Goal: Task Accomplishment & Management: Use online tool/utility

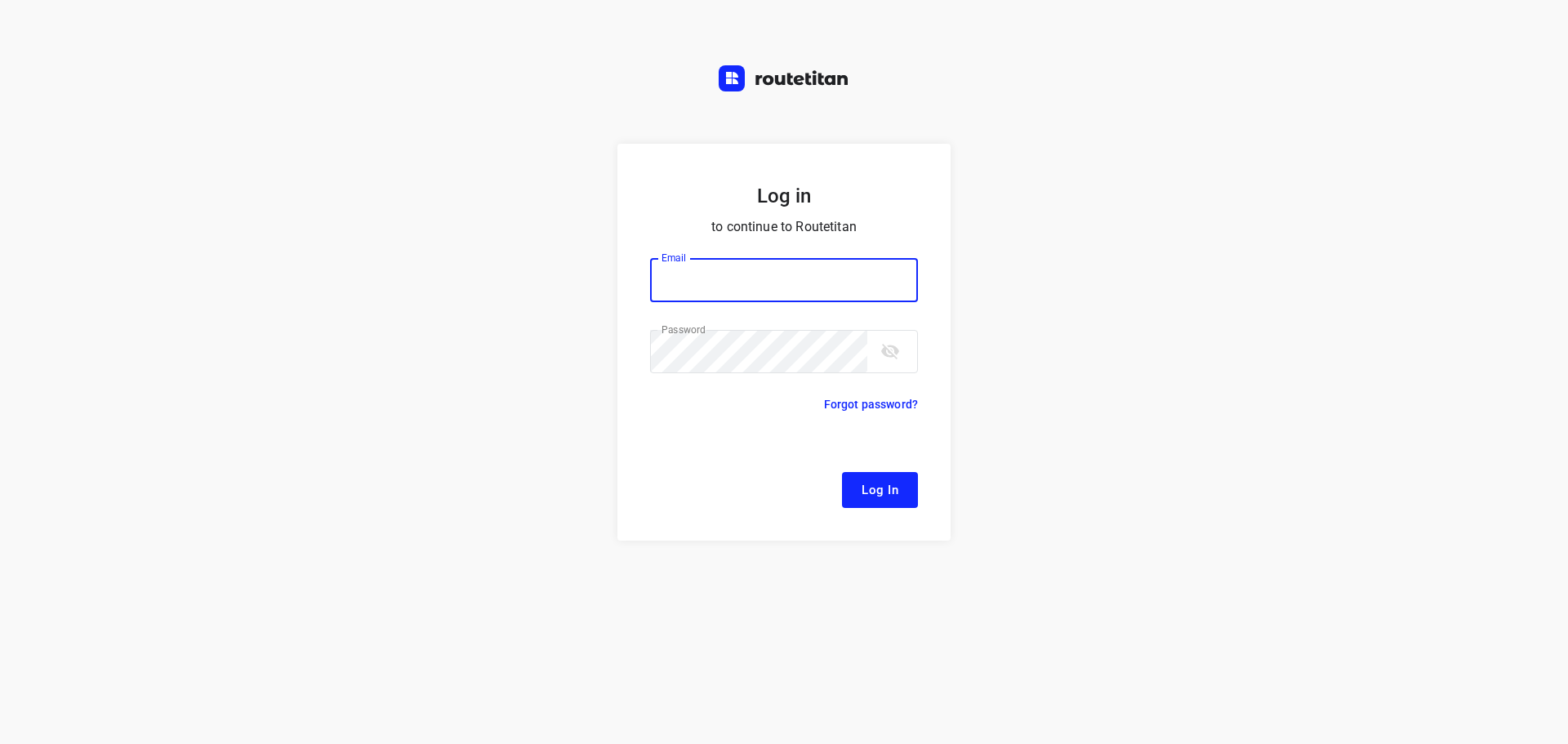
type input "[EMAIL_ADDRESS][DOMAIN_NAME]"
click at [872, 469] on form "Log in to continue to Routetitan Email [EMAIL_ADDRESS][DOMAIN_NAME] Email ​ Pas…" at bounding box center [784, 342] width 333 height 397
click at [919, 485] on form "Log in to continue to Routetitan Email [EMAIL_ADDRESS][DOMAIN_NAME] Email ​ Pas…" at bounding box center [784, 342] width 333 height 397
click at [900, 488] on button "Log In" at bounding box center [880, 490] width 76 height 36
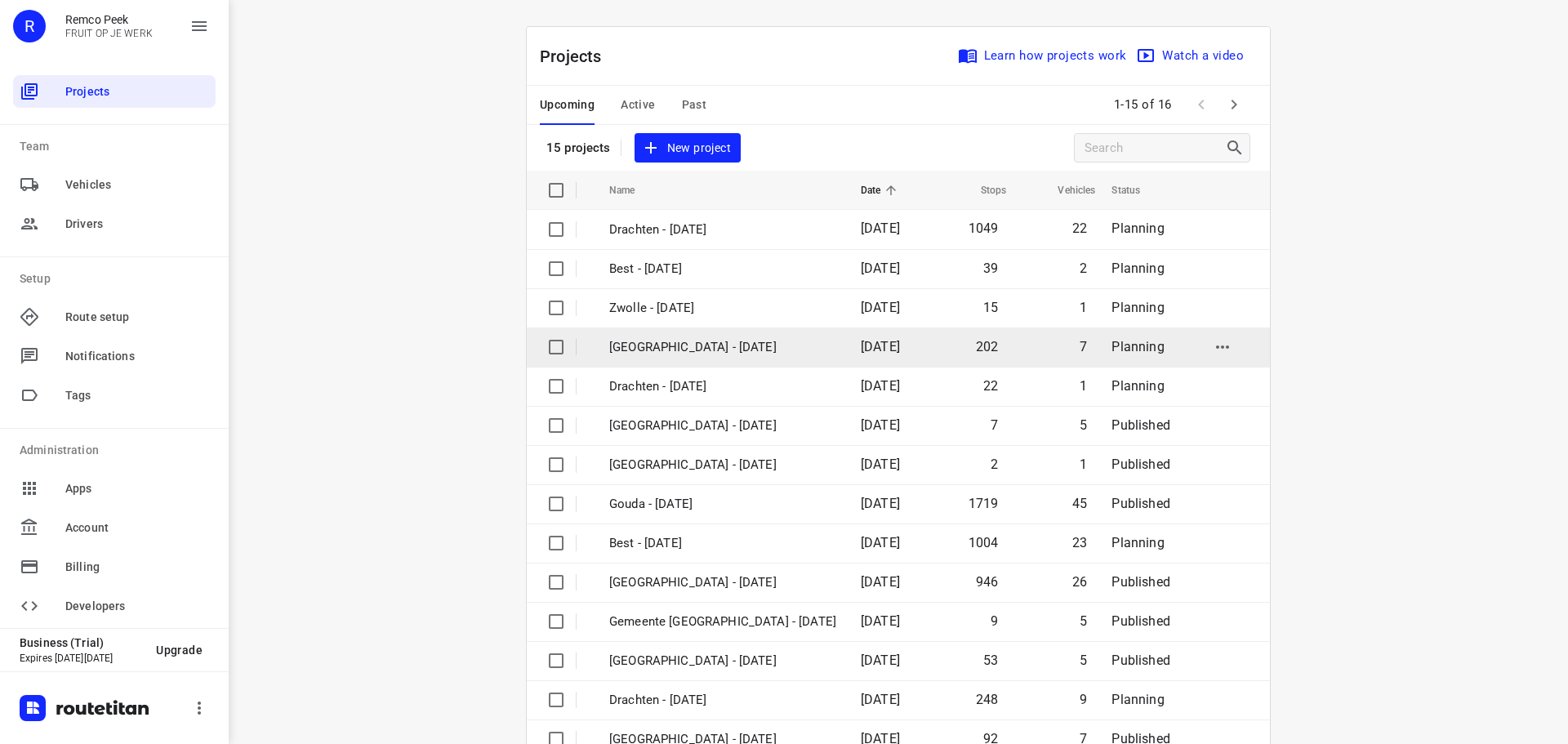
scroll to position [81, 0]
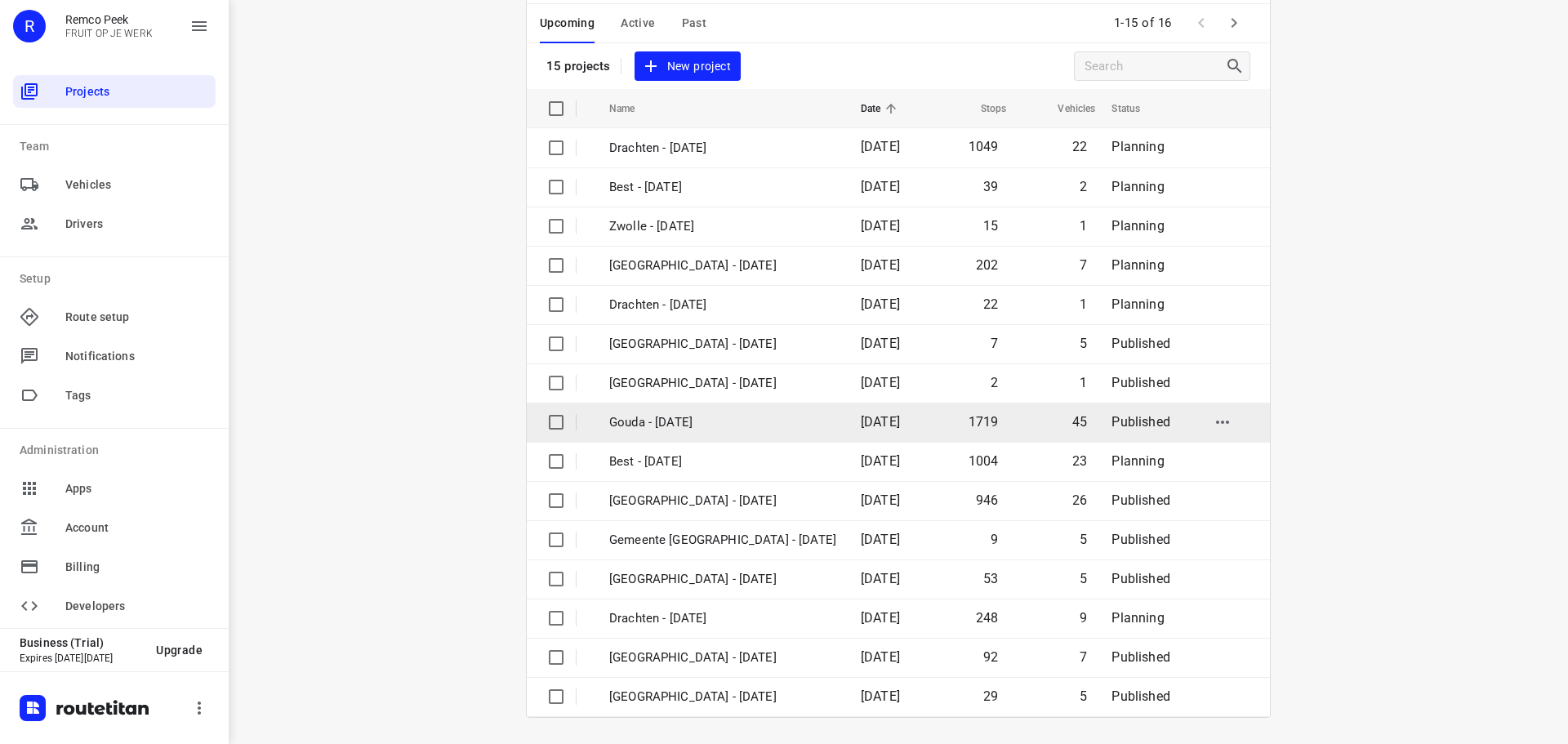
click at [659, 422] on p "Gouda - [DATE]" at bounding box center [723, 423] width 227 height 19
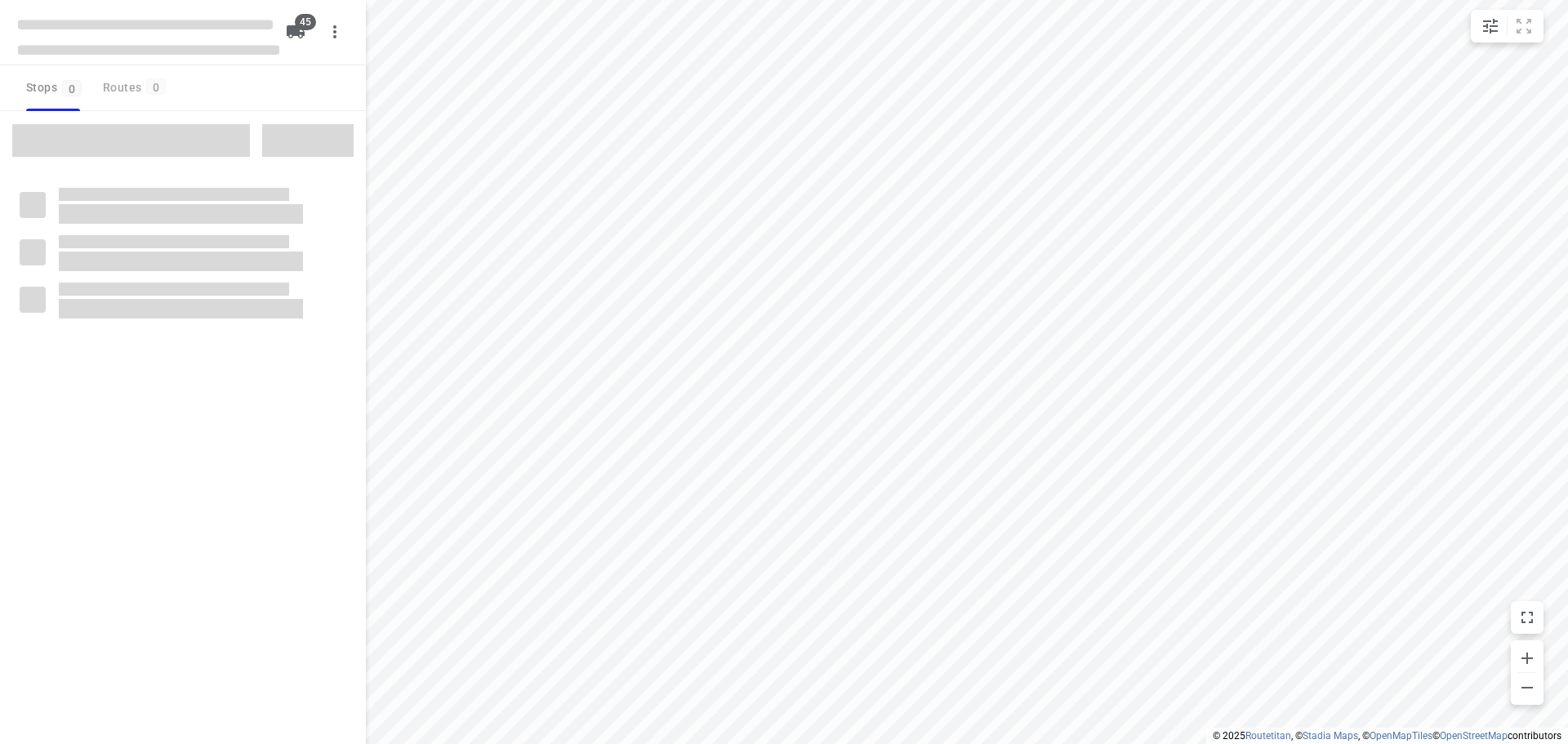
type input "distance"
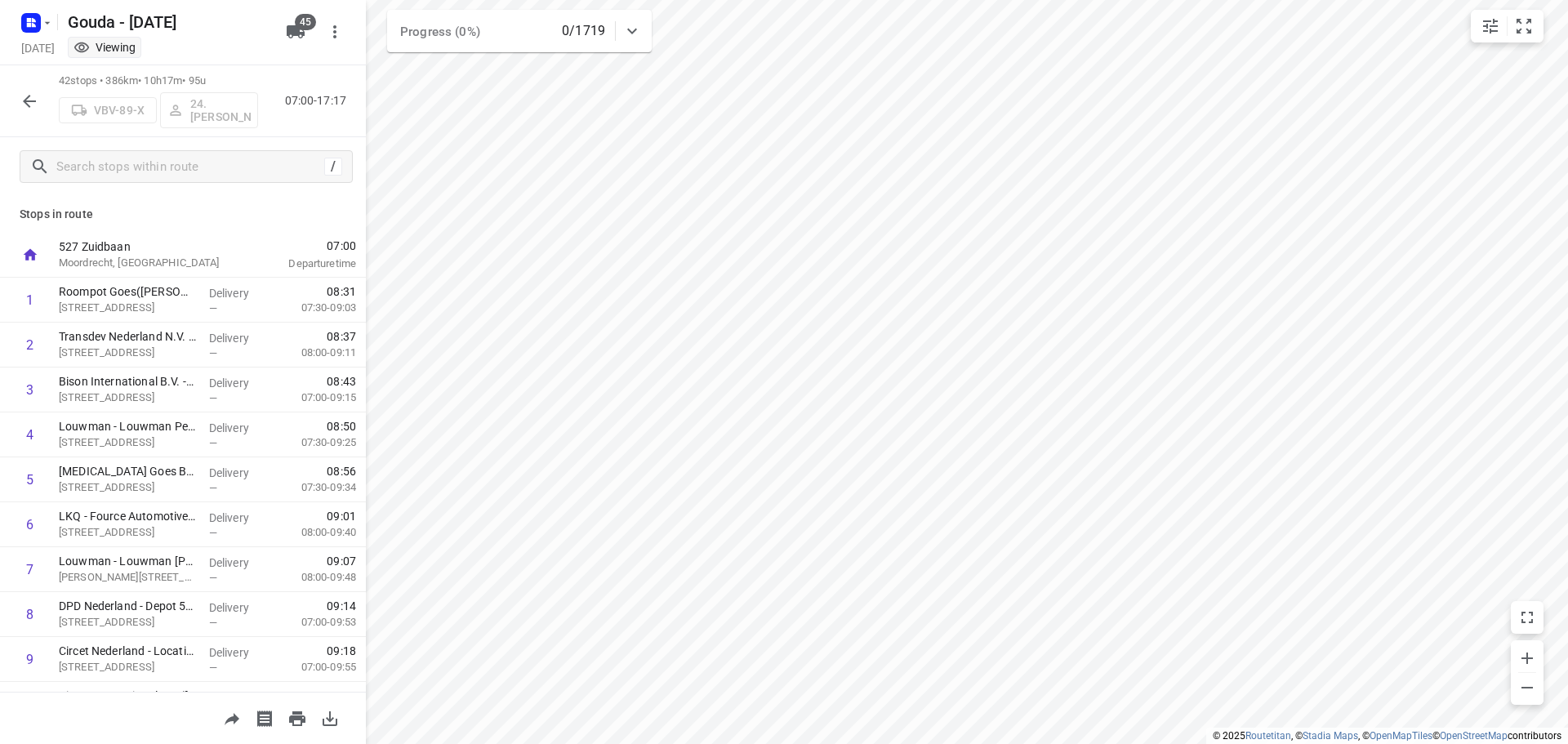
click at [21, 97] on icon "button" at bounding box center [29, 101] width 20 height 20
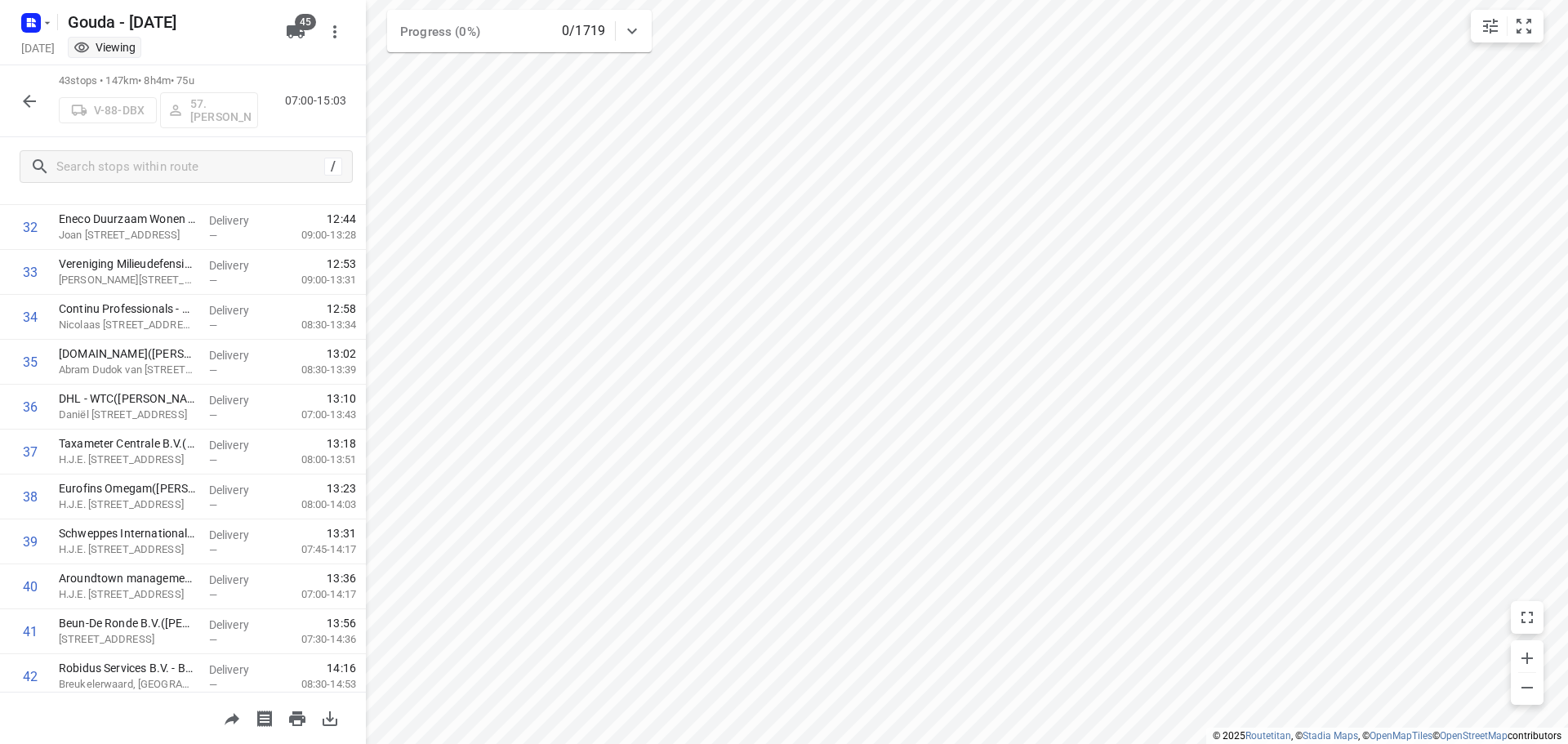
scroll to position [1562, 0]
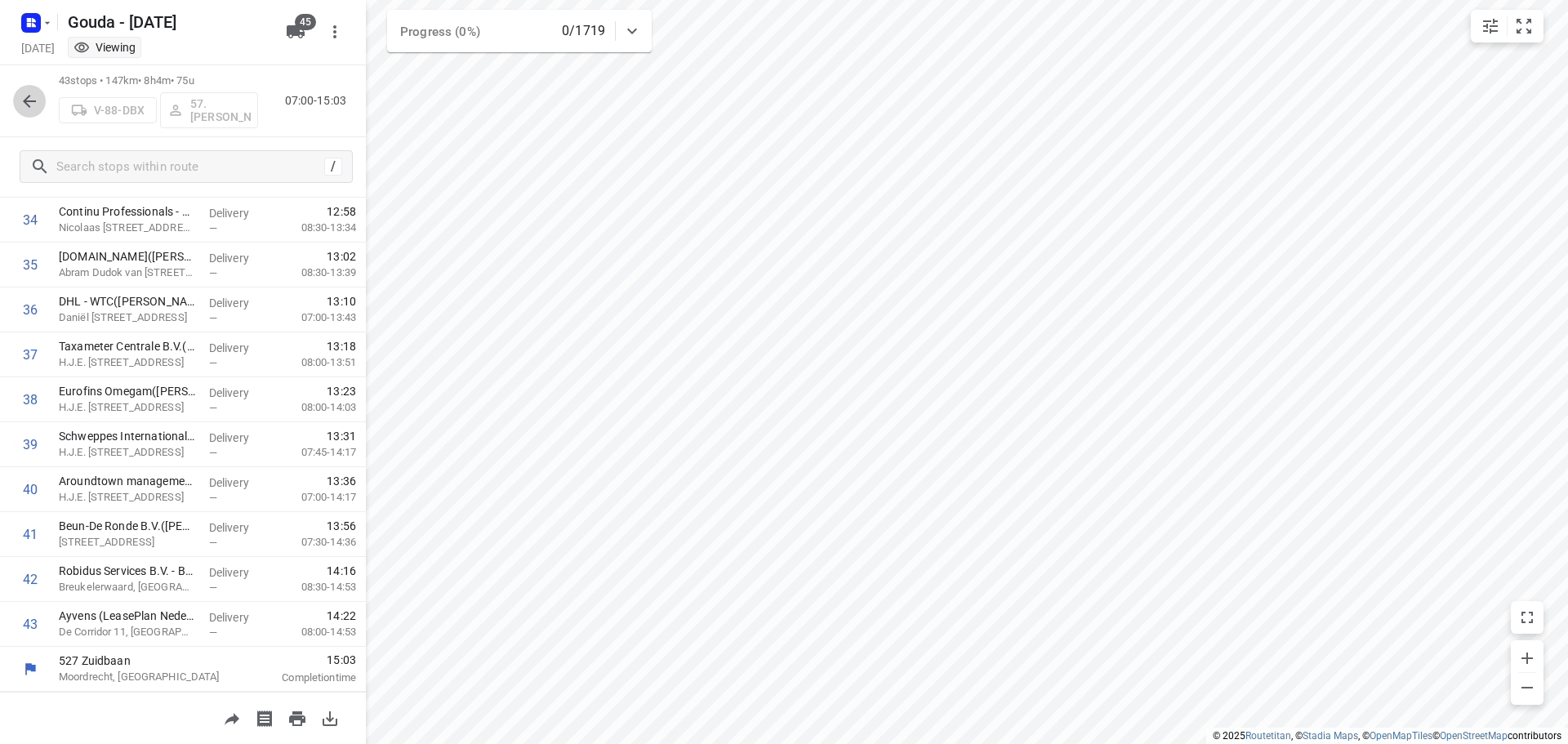
click at [35, 111] on button "button" at bounding box center [29, 101] width 33 height 33
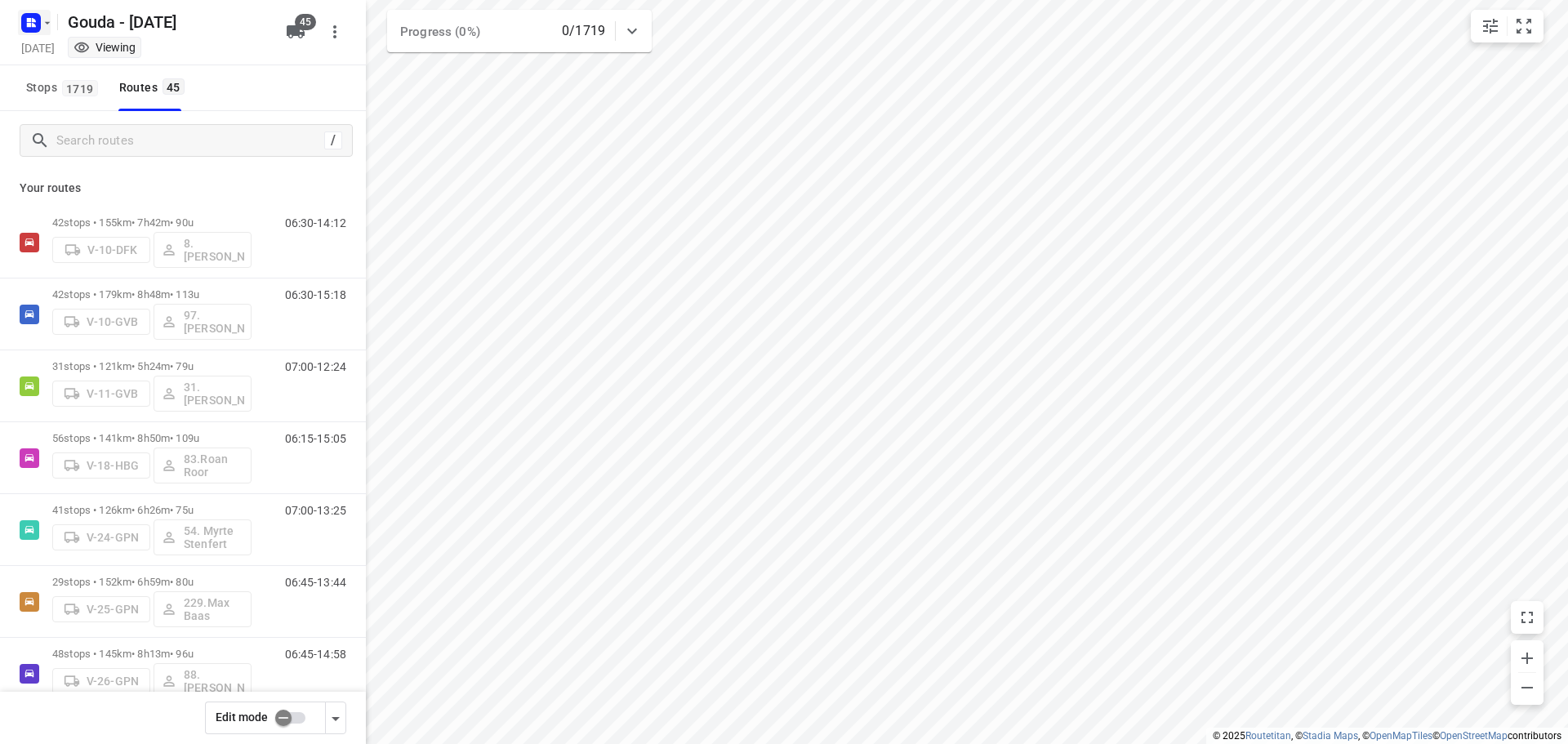
click at [33, 22] on rect "button" at bounding box center [31, 23] width 20 height 20
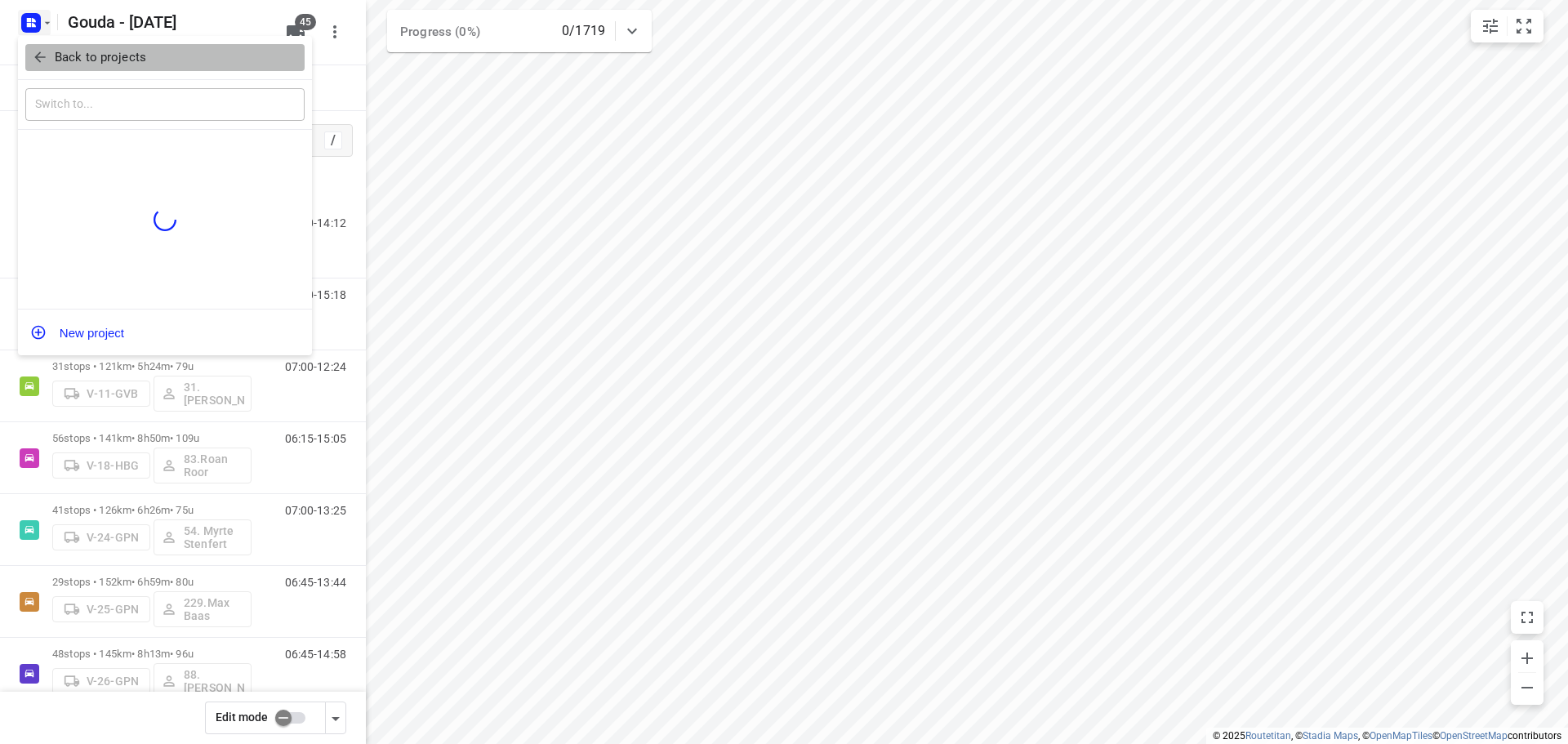
click at [51, 67] on button "Back to projects" at bounding box center [165, 57] width 280 height 27
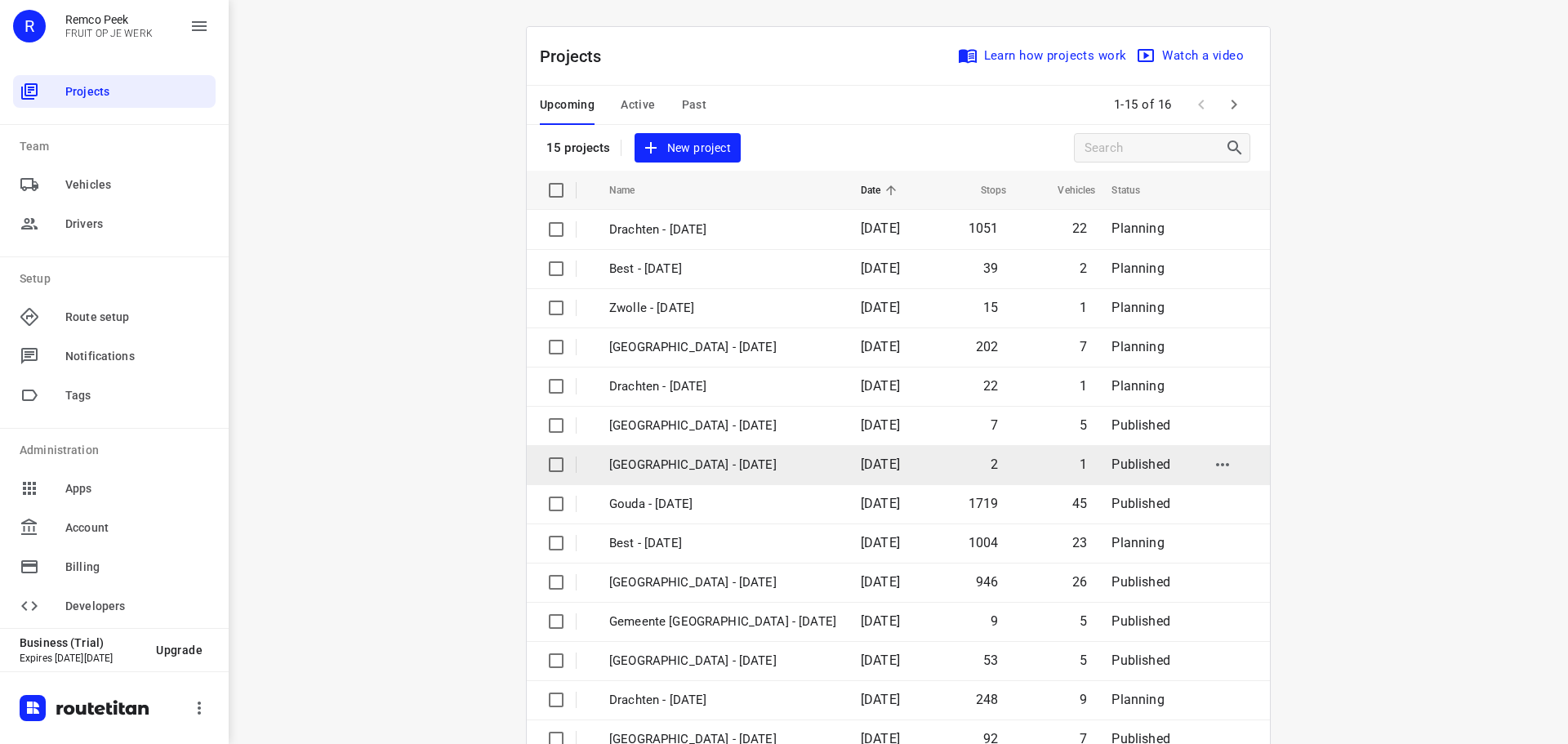
scroll to position [81, 0]
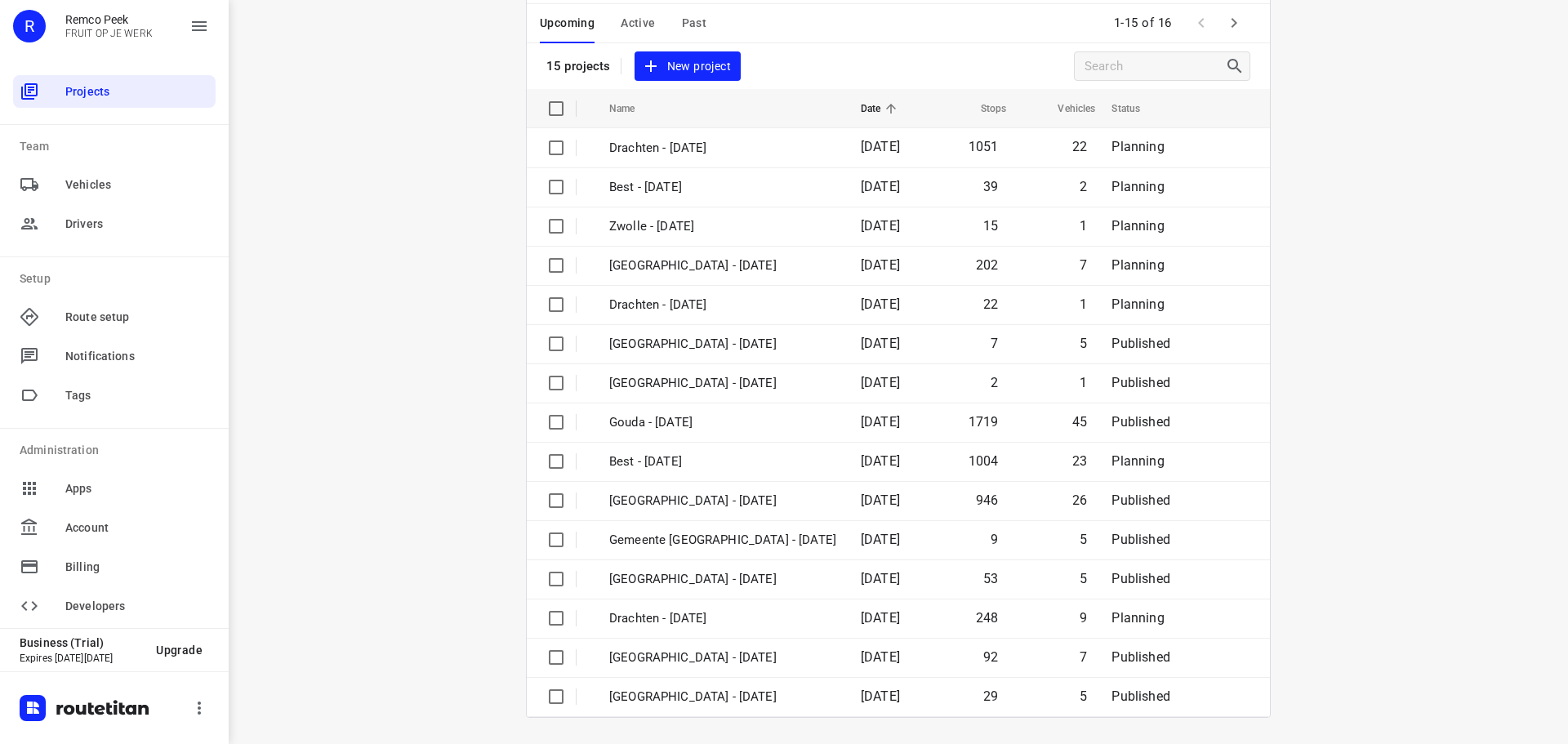
click at [700, 23] on div "Upcoming Active Past" at bounding box center [636, 23] width 193 height 39
click at [694, 17] on span "Past" at bounding box center [694, 23] width 25 height 21
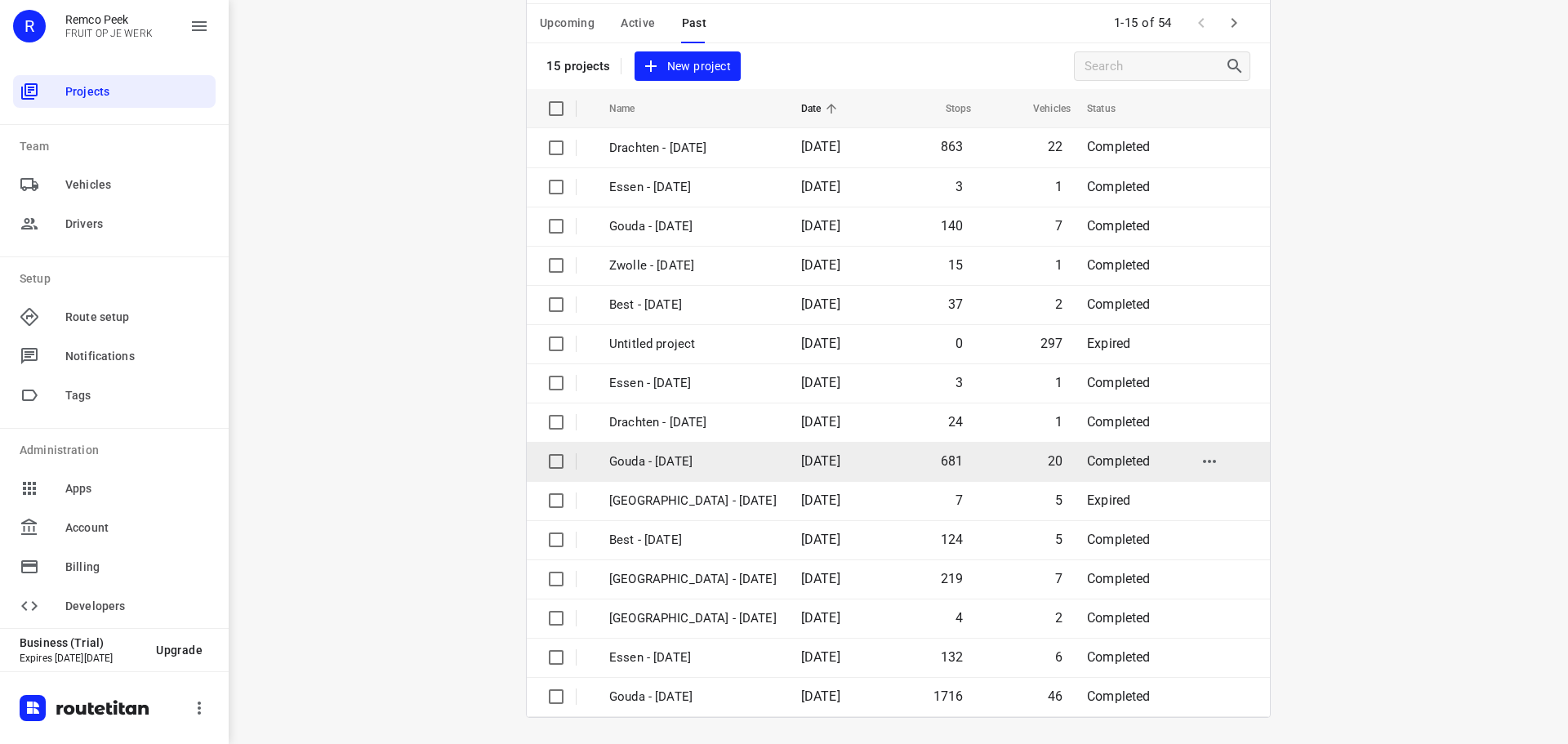
click at [674, 456] on p "Gouda - [DATE]" at bounding box center [693, 463] width 167 height 19
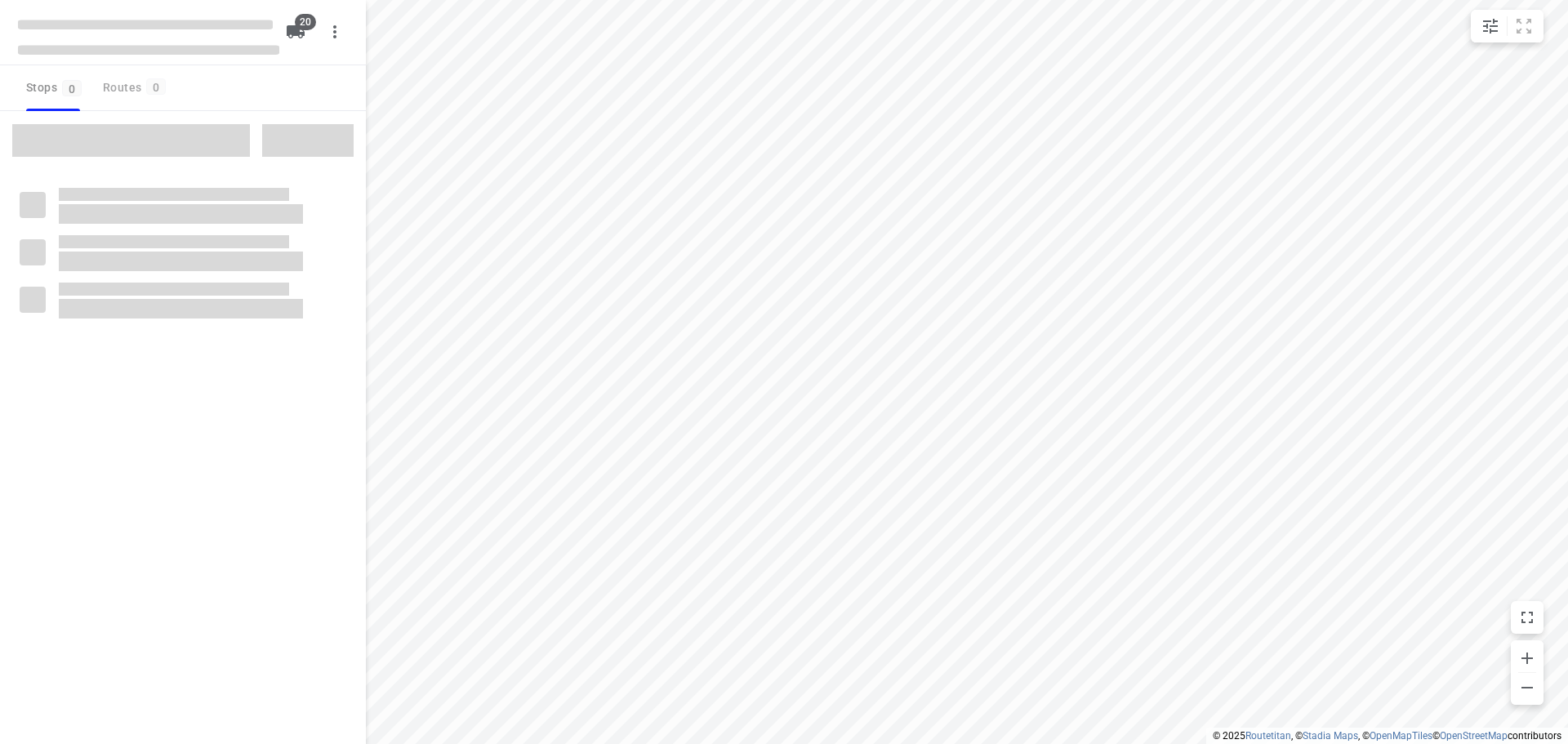
type input "distance"
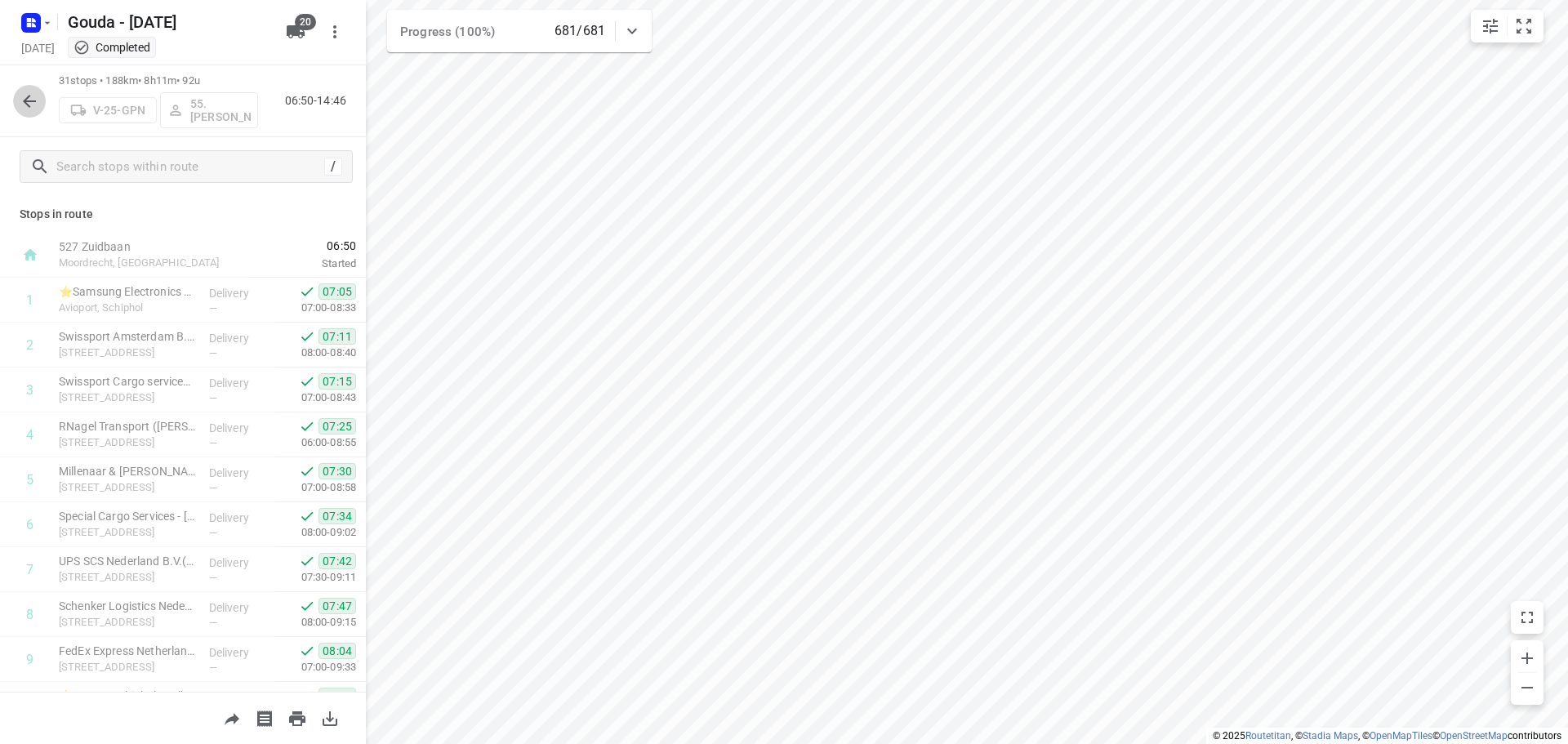
click at [23, 100] on icon "button" at bounding box center [29, 101] width 20 height 20
click at [40, 27] on rect "button" at bounding box center [31, 23] width 20 height 20
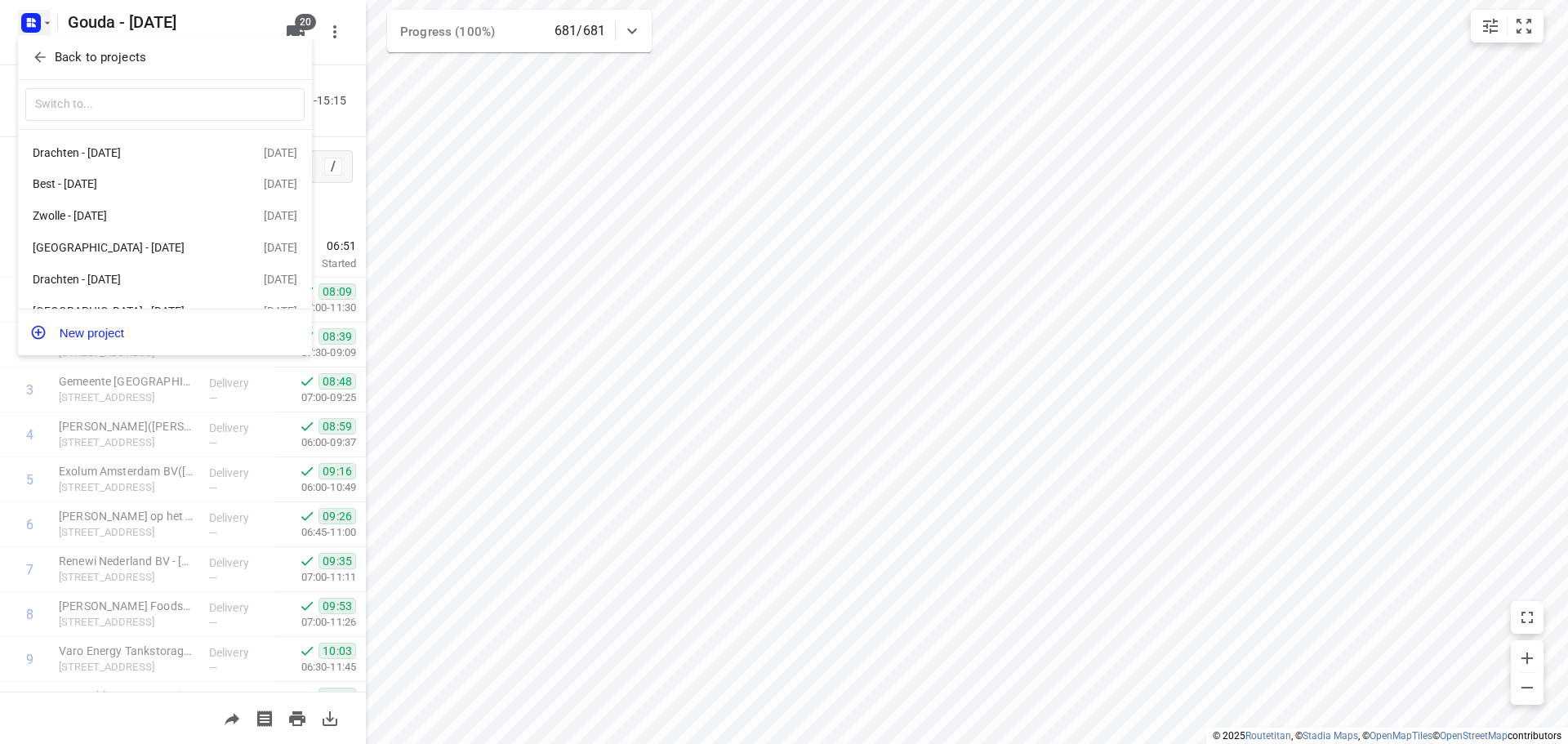
click at [869, 277] on div at bounding box center [784, 372] width 1568 height 744
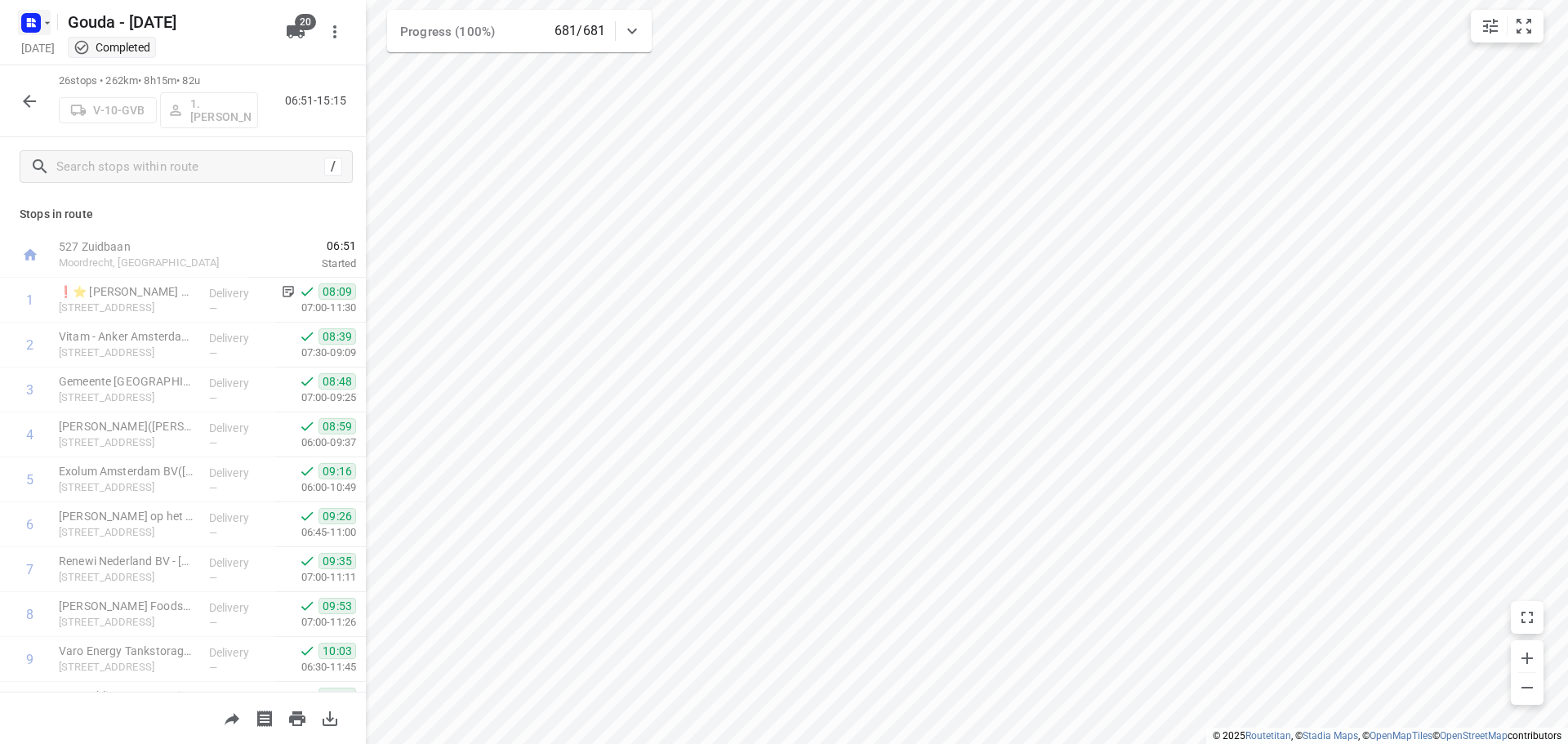
click at [37, 28] on rect "button" at bounding box center [31, 23] width 20 height 20
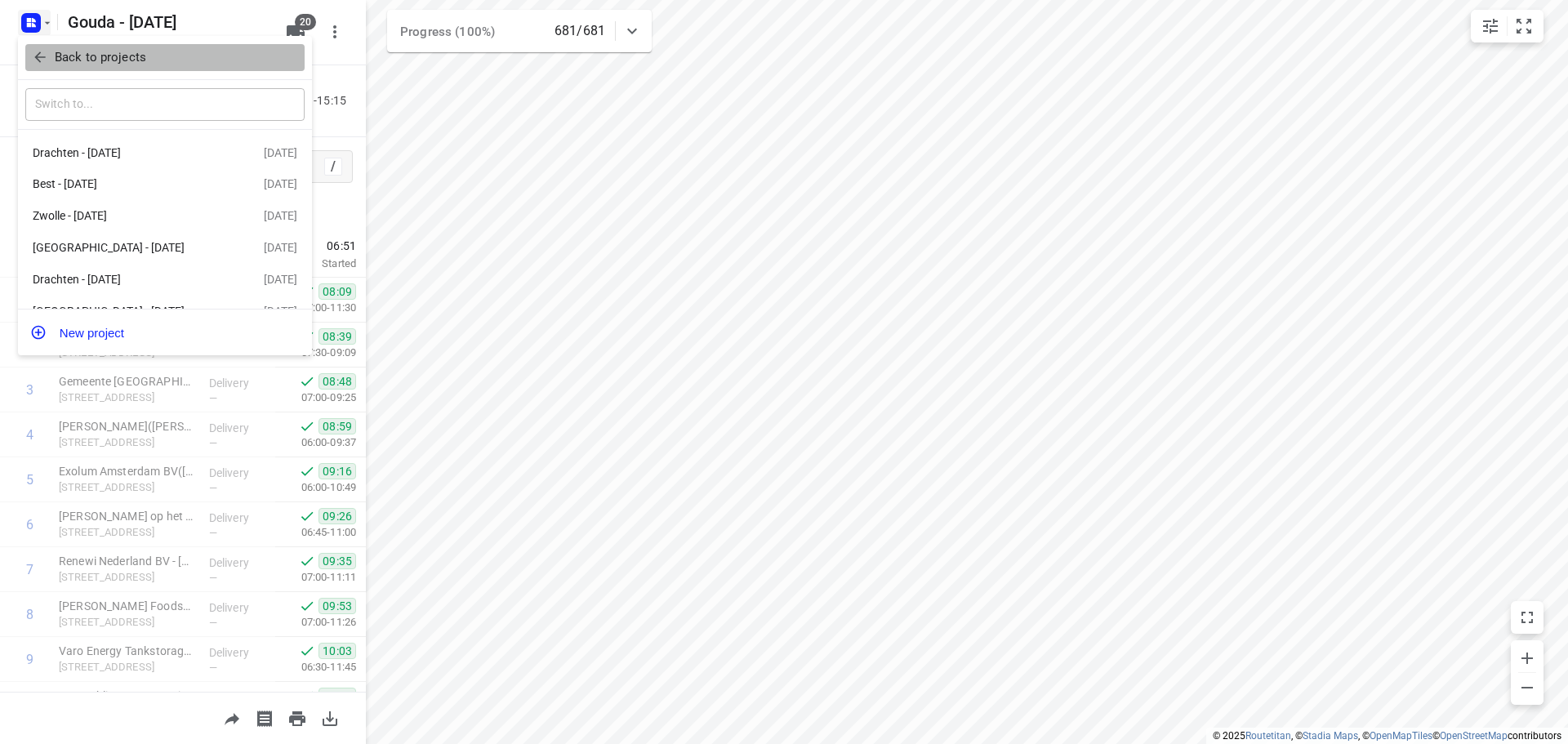
click at [42, 55] on icon "button" at bounding box center [40, 57] width 16 height 16
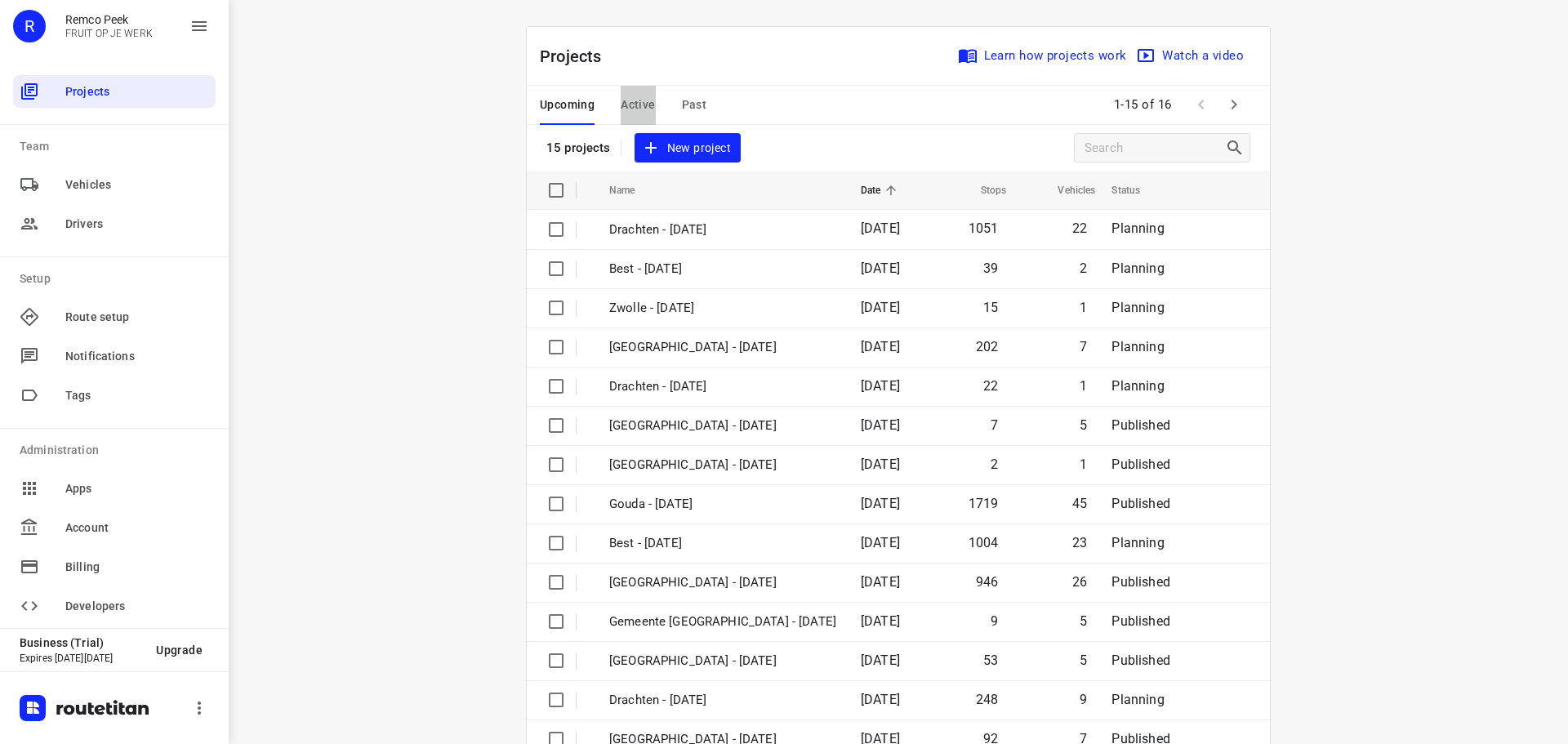
click at [629, 103] on span "Active" at bounding box center [638, 105] width 35 height 21
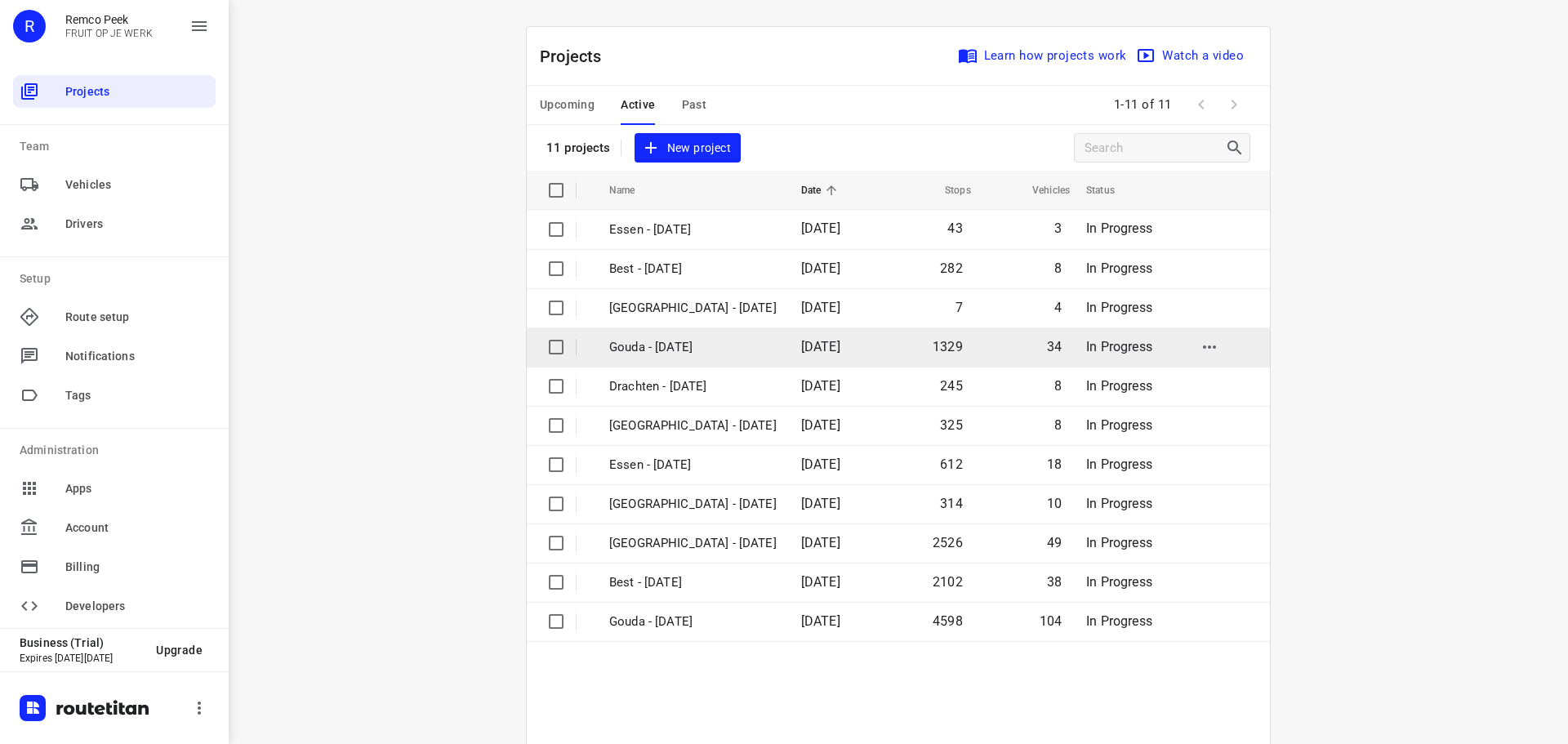
click at [678, 348] on p "Gouda - [DATE]" at bounding box center [693, 347] width 167 height 19
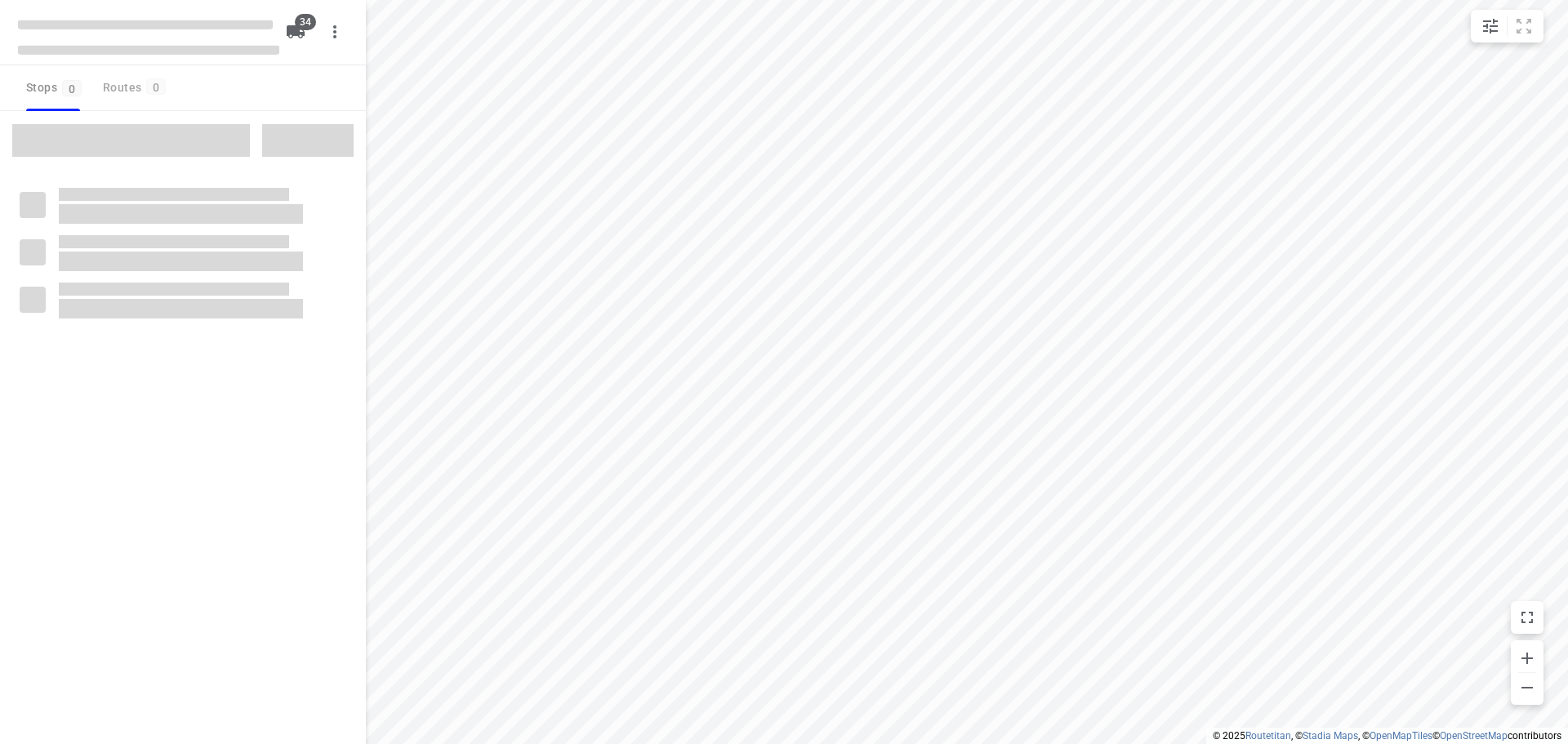
type input "distance"
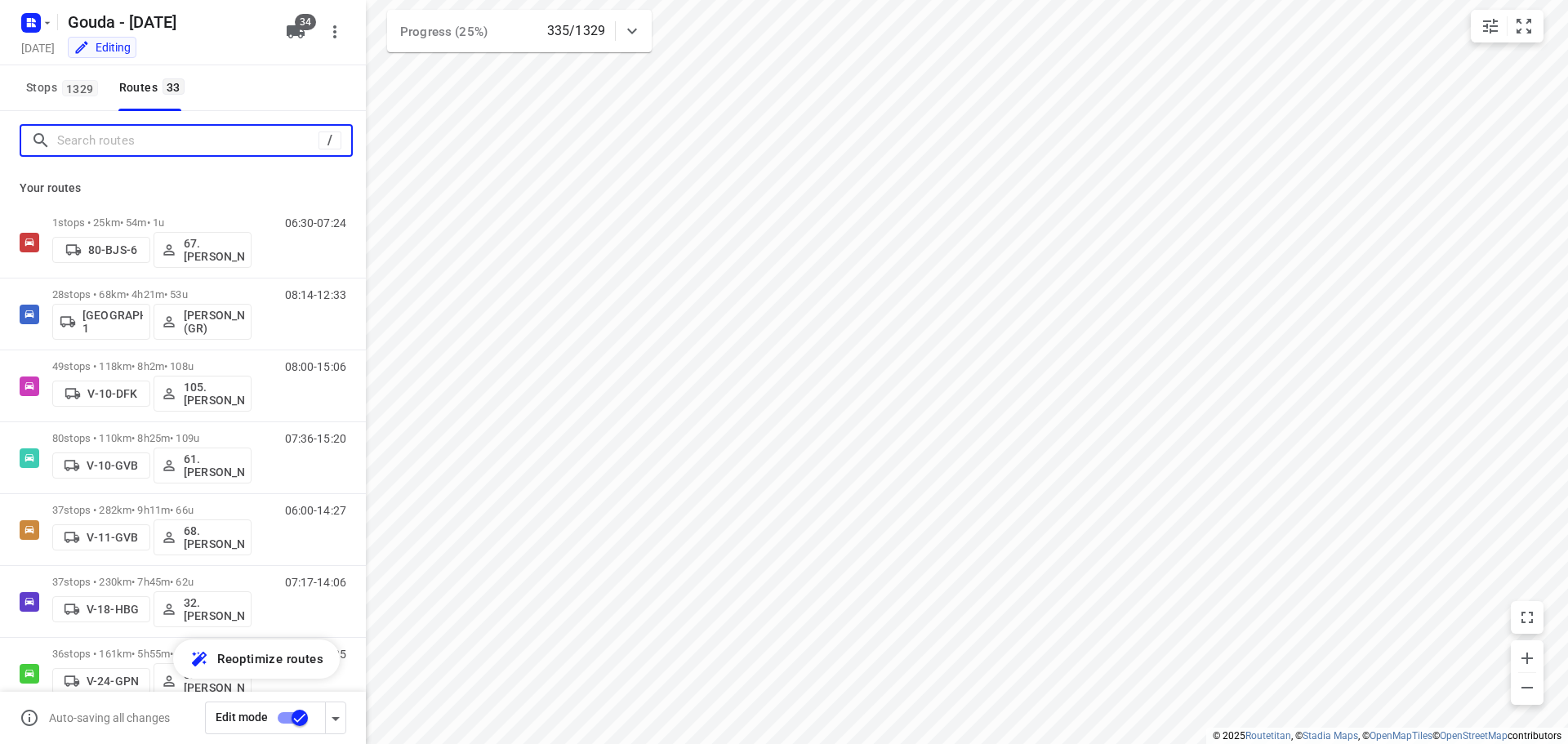
click at [144, 142] on input "Search routes" at bounding box center [188, 140] width 261 height 25
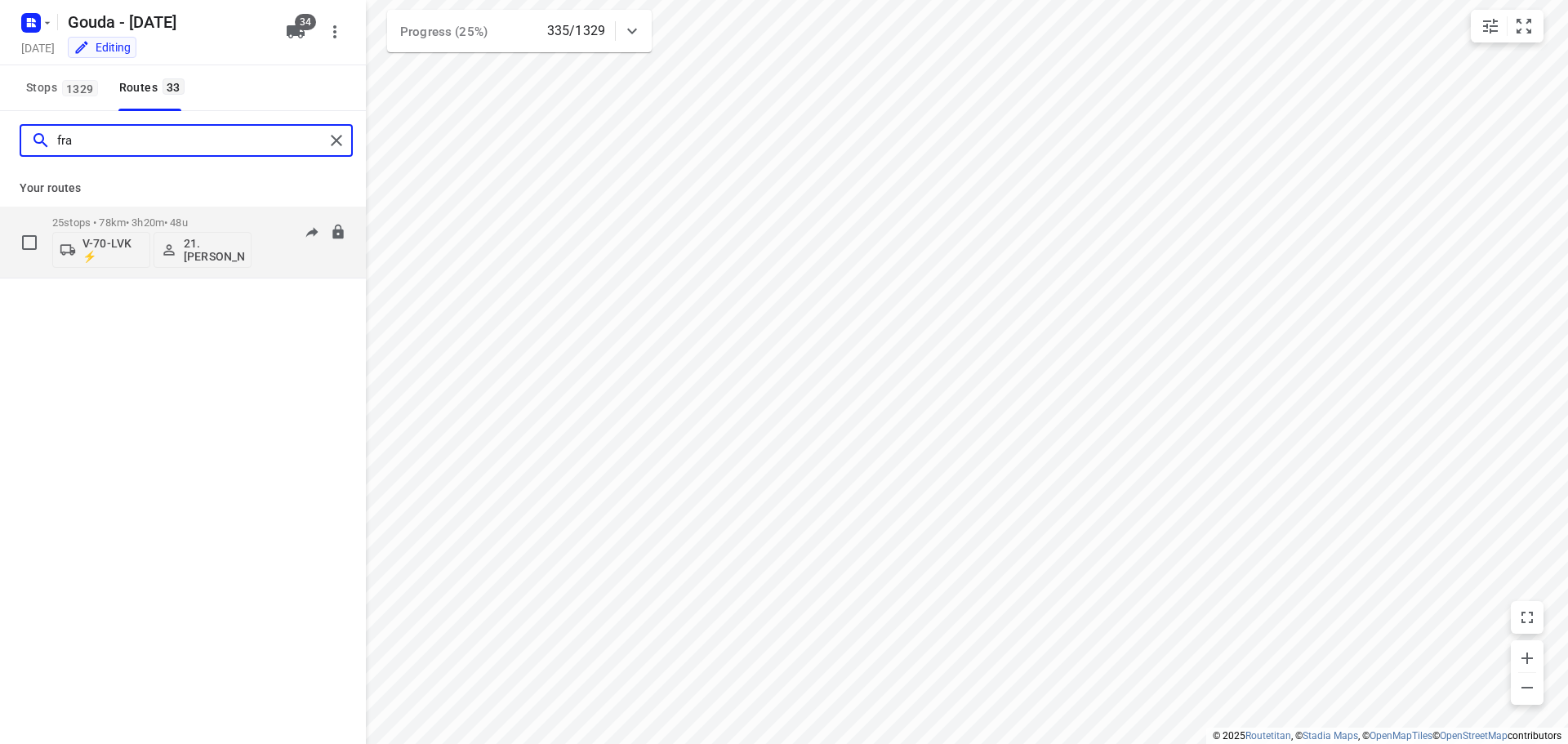
type input "fra"
click at [122, 214] on div "25 stops • 78km • 3h20m • 48u V-70-LVK ⚡ 21. [PERSON_NAME]" at bounding box center [152, 243] width 199 height 68
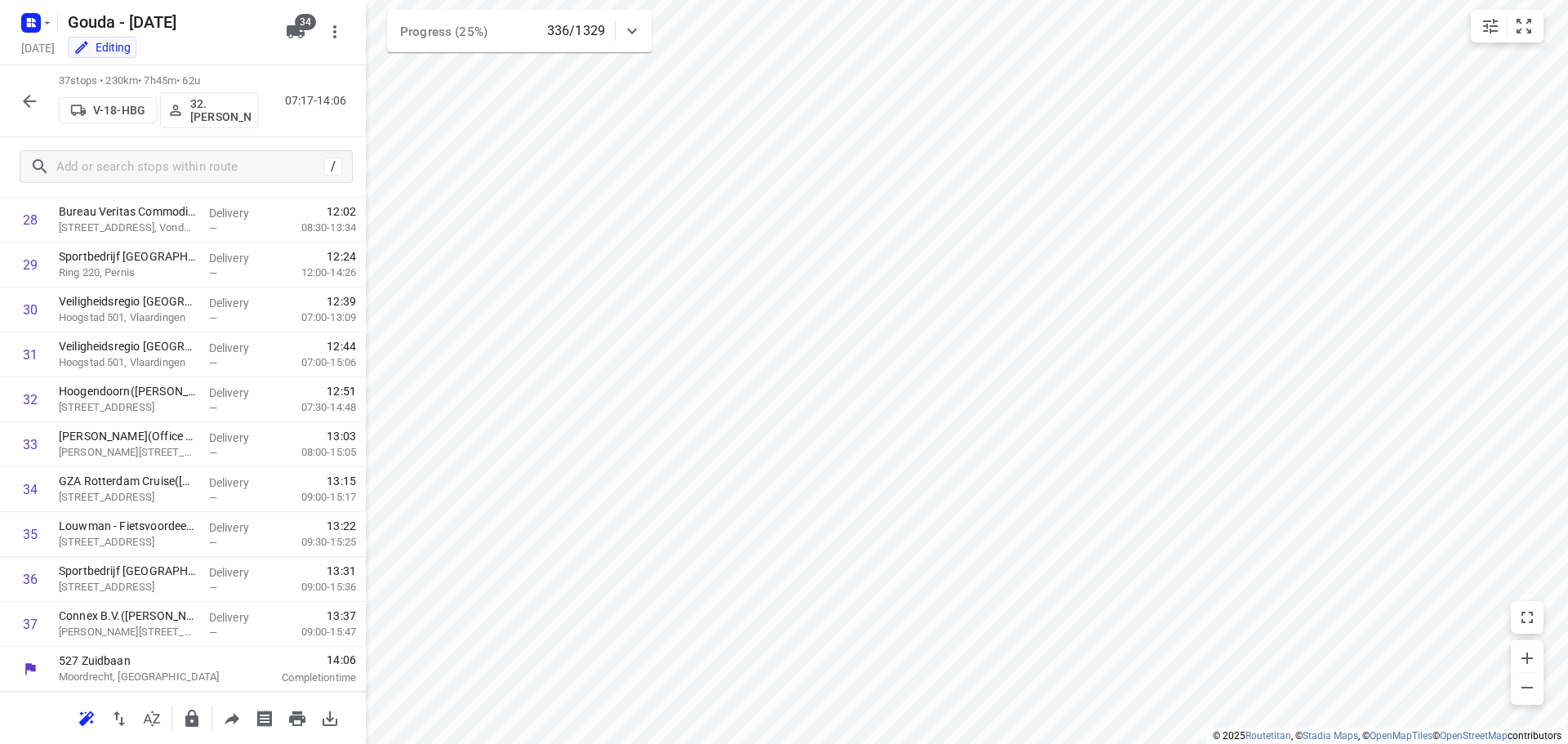
scroll to position [1293, 0]
click at [33, 100] on icon "button" at bounding box center [29, 100] width 13 height 13
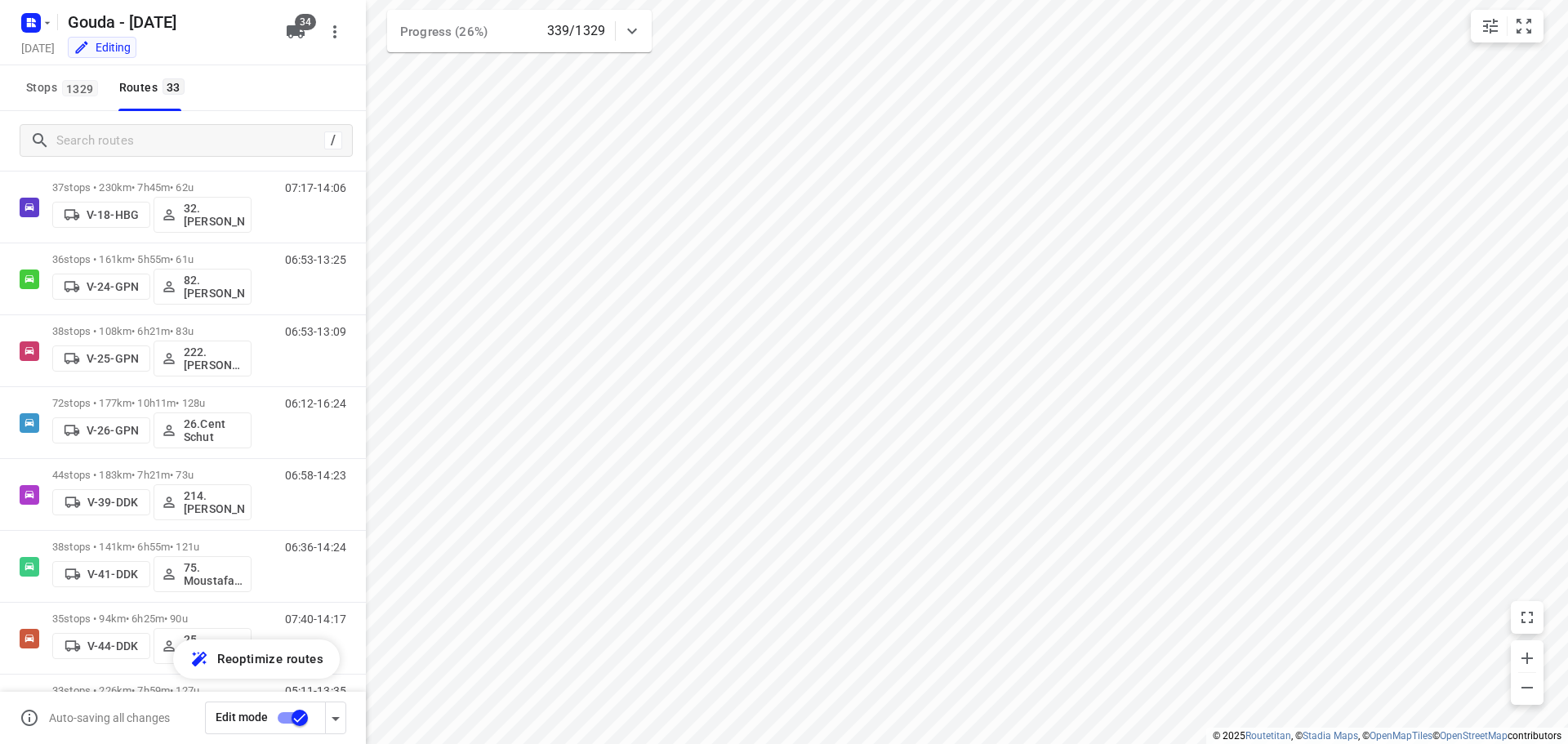
scroll to position [398, 0]
